Goal: Task Accomplishment & Management: Use online tool/utility

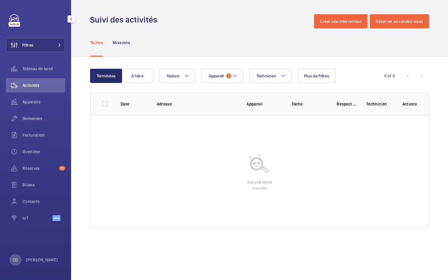
click at [24, 262] on div "CD [PERSON_NAME]" at bounding box center [33, 260] width 49 height 12
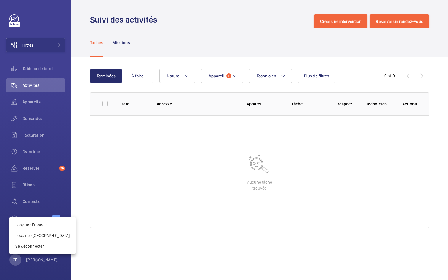
click at [39, 259] on div at bounding box center [224, 140] width 448 height 280
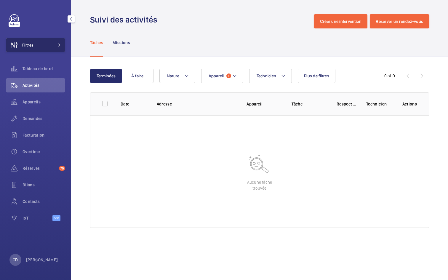
click at [36, 43] on button "Filtres" at bounding box center [35, 45] width 59 height 14
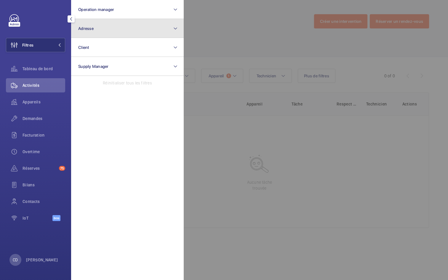
click at [98, 32] on button "Adresse" at bounding box center [127, 28] width 113 height 19
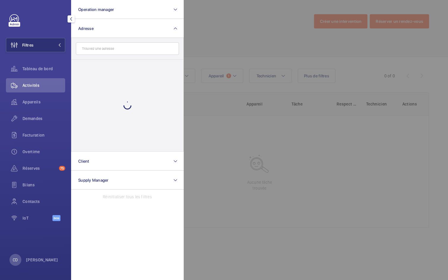
click at [116, 47] on input "text" at bounding box center [127, 48] width 103 height 12
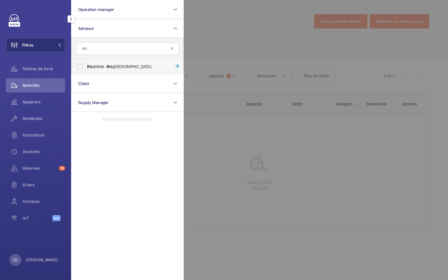
type input "ritz"
click at [107, 66] on span "[GEOGRAPHIC_DATA]" at bounding box center [127, 67] width 81 height 6
click at [86, 66] on input "[GEOGRAPHIC_DATA]" at bounding box center [80, 67] width 12 height 12
checkbox input "true"
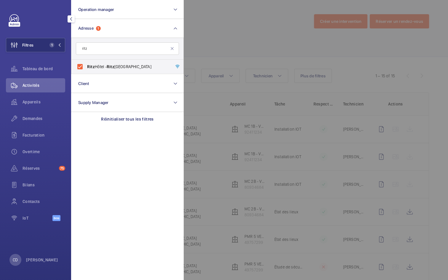
click at [261, 27] on div at bounding box center [408, 140] width 448 height 280
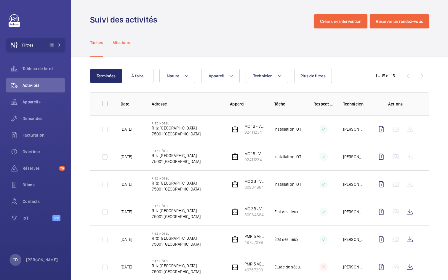
click at [122, 44] on p "Missions" at bounding box center [121, 43] width 17 height 6
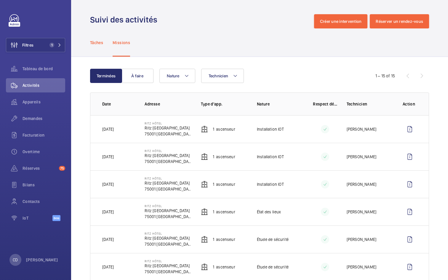
click at [96, 44] on p "Tâches" at bounding box center [96, 43] width 13 height 6
